Goal: Navigation & Orientation: Find specific page/section

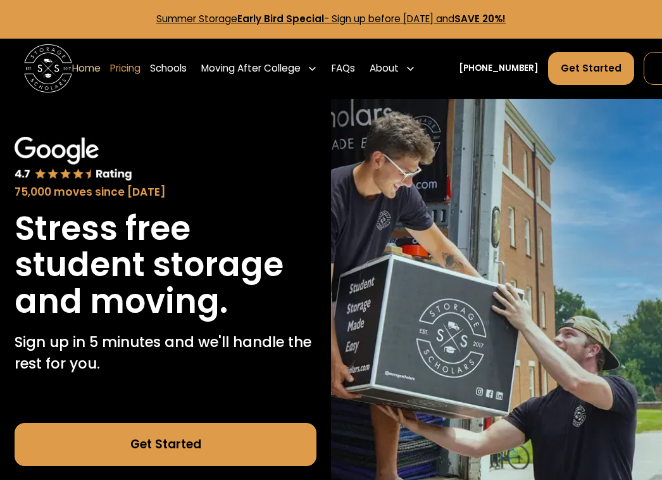
click at [66, 72] on link "Pricing" at bounding box center [125, 69] width 30 height 34
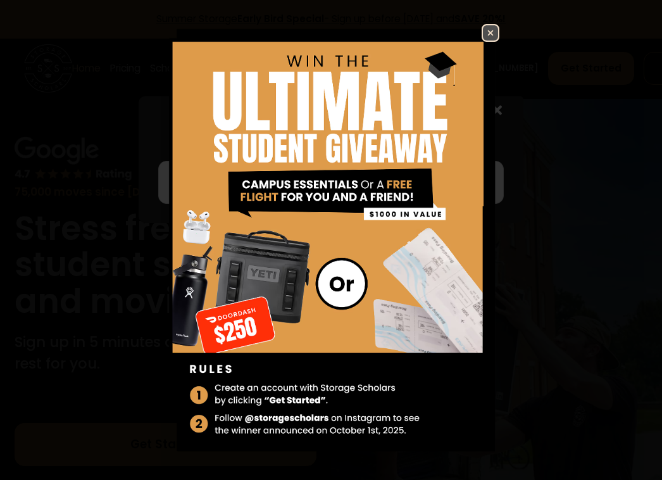
click at [66, 26] on img at bounding box center [490, 32] width 15 height 15
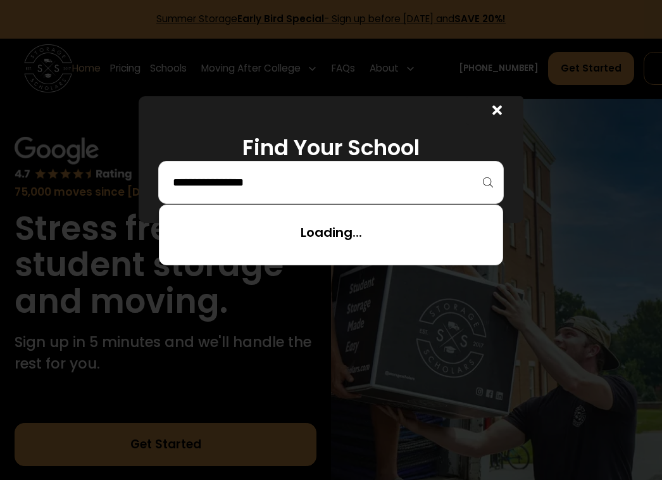
click at [66, 115] on input "search" at bounding box center [330, 182] width 319 height 22
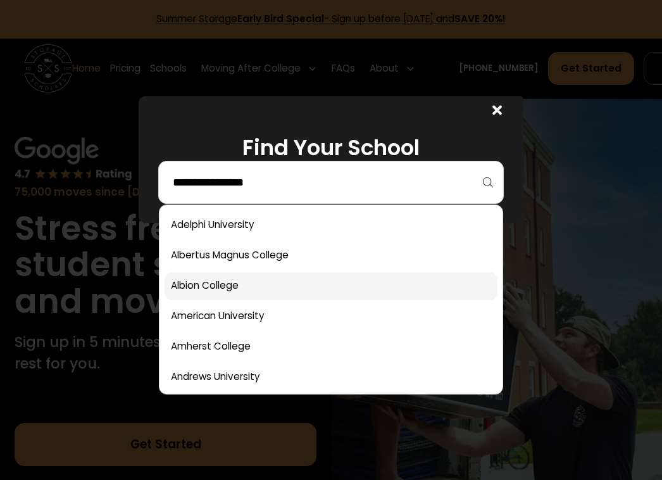
click at [66, 115] on link at bounding box center [331, 286] width 333 height 28
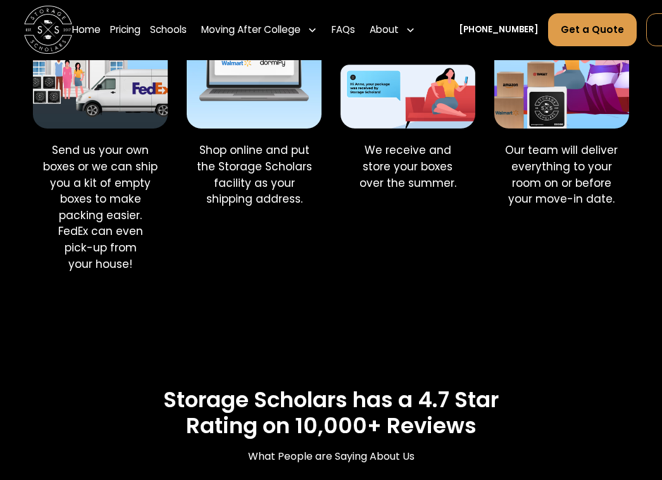
scroll to position [427, 0]
